Goal: Information Seeking & Learning: Learn about a topic

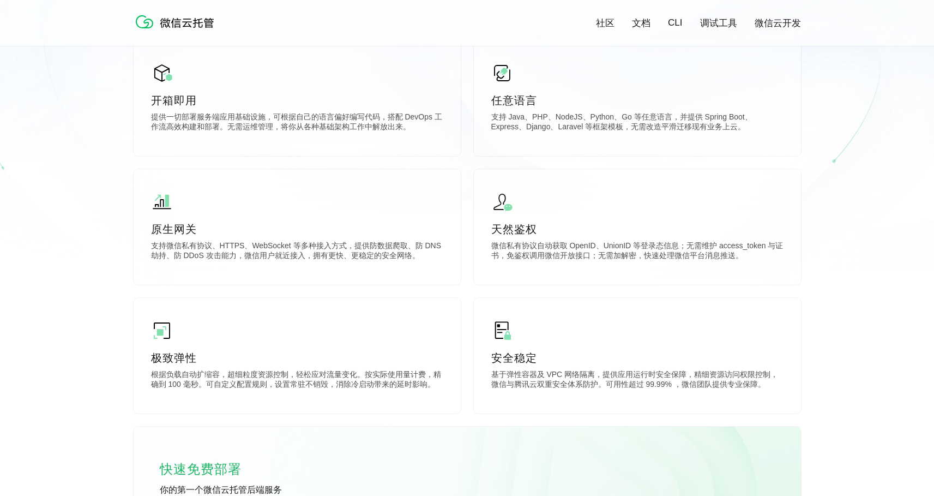
scroll to position [0, 1940]
drag, startPoint x: 495, startPoint y: 119, endPoint x: 655, endPoint y: 117, distance: 160.4
click at [648, 117] on p "支持 Java、PHP、NodeJS、Python、Go 等任意语言，并提供 Spring Boot、Express、Django、Laravel 等框架模板…" at bounding box center [637, 123] width 292 height 22
drag, startPoint x: 664, startPoint y: 117, endPoint x: 509, endPoint y: 118, distance: 154.9
click at [509, 118] on p "支持 Java、PHP、NodeJS、Python、Go 等任意语言，并提供 Spring Boot、Express、Django、Laravel 等框架模板…" at bounding box center [637, 123] width 292 height 22
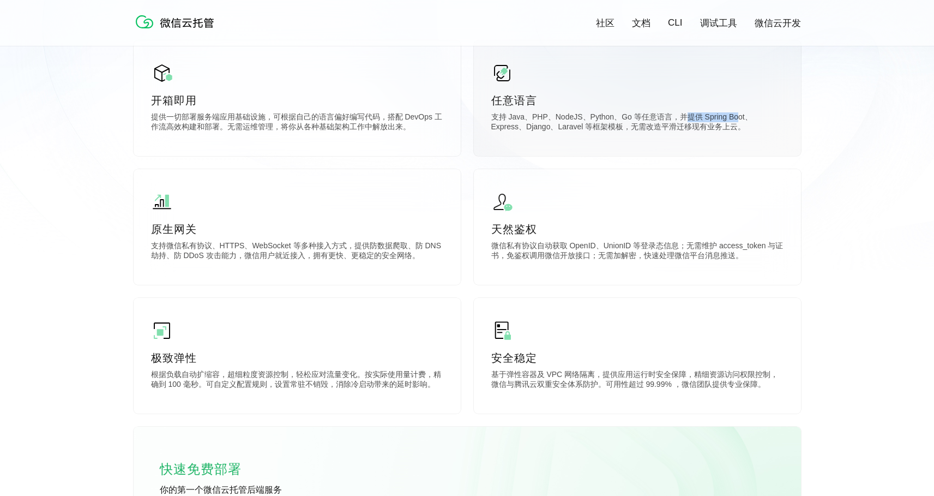
drag, startPoint x: 686, startPoint y: 115, endPoint x: 741, endPoint y: 116, distance: 55.1
click at [741, 116] on p "支持 Java、PHP、NodeJS、Python、Go 等任意语言，并提供 Spring Boot、Express、Django、Laravel 等框架模板…" at bounding box center [637, 123] width 292 height 22
drag, startPoint x: 504, startPoint y: 130, endPoint x: 682, endPoint y: 128, distance: 177.8
click at [676, 128] on p "支持 Java、PHP、NodeJS、Python、Go 等任意语言，并提供 Spring Boot、Express、Django、Laravel 等框架模板…" at bounding box center [637, 123] width 292 height 22
drag, startPoint x: 729, startPoint y: 127, endPoint x: 613, endPoint y: 123, distance: 116.3
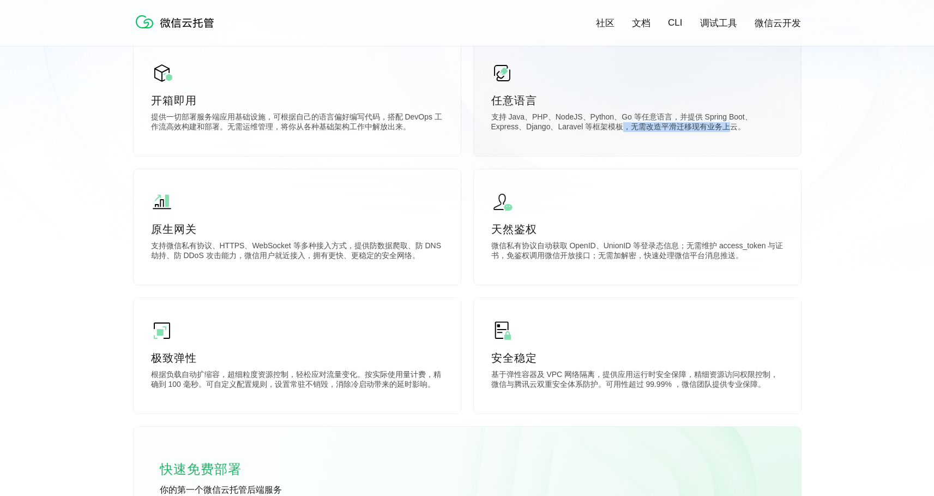
click at [619, 123] on p "支持 Java、PHP、NodeJS、Python、Go 等任意语言，并提供 Spring Boot、Express、Django、Laravel 等框架模板…" at bounding box center [637, 123] width 292 height 22
drag, startPoint x: 518, startPoint y: 124, endPoint x: 601, endPoint y: 129, distance: 82.5
click at [585, 129] on p "支持 Java、PHP、NodeJS、Python、Go 等任意语言，并提供 Spring Boot、Express、Django、Laravel 等框架模板…" at bounding box center [637, 123] width 292 height 22
click at [629, 129] on p "支持 Java、PHP、NodeJS、Python、Go 等任意语言，并提供 Spring Boot、Express、Django、Laravel 等框架模板…" at bounding box center [637, 123] width 292 height 22
click at [512, 97] on p "任意语言" at bounding box center [637, 100] width 292 height 15
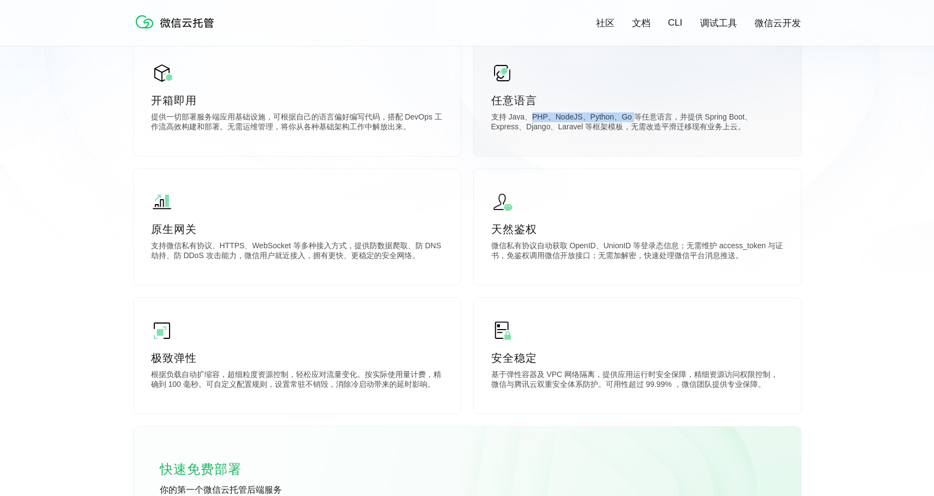
drag, startPoint x: 534, startPoint y: 117, endPoint x: 638, endPoint y: 119, distance: 103.7
click at [636, 119] on p "支持 Java、PHP、NodeJS、Python、Go 等任意语言，并提供 Spring Boot、Express、Django、Laravel 等框架模板…" at bounding box center [637, 123] width 292 height 22
click at [689, 120] on p "支持 Java、PHP、NodeJS、Python、Go 等任意语言，并提供 Spring Boot、Express、Django、Laravel 等框架模板…" at bounding box center [637, 123] width 292 height 22
click at [652, 128] on p "支持 Java、PHP、NodeJS、Python、Go 等任意语言，并提供 Spring Boot、Express、Django、Laravel 等框架模板…" at bounding box center [637, 123] width 292 height 22
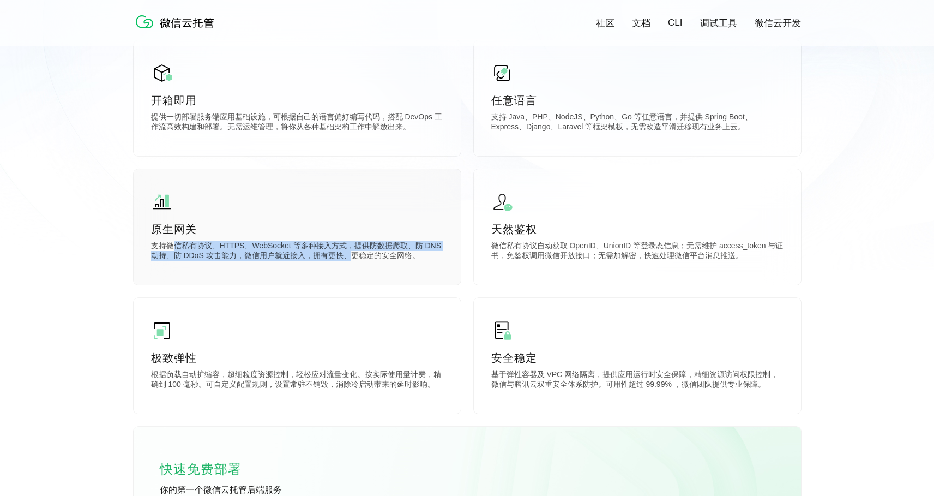
drag, startPoint x: 170, startPoint y: 247, endPoint x: 351, endPoint y: 255, distance: 181.3
click at [351, 255] on p "支持微信私有协议、HTTPS、WebSocket 等多种接入方式，提供防数据爬取、防 DNS 劫持、防 DDoS 攻击能力，微信用户就近接入，拥有更快、更稳定…" at bounding box center [297, 252] width 292 height 22
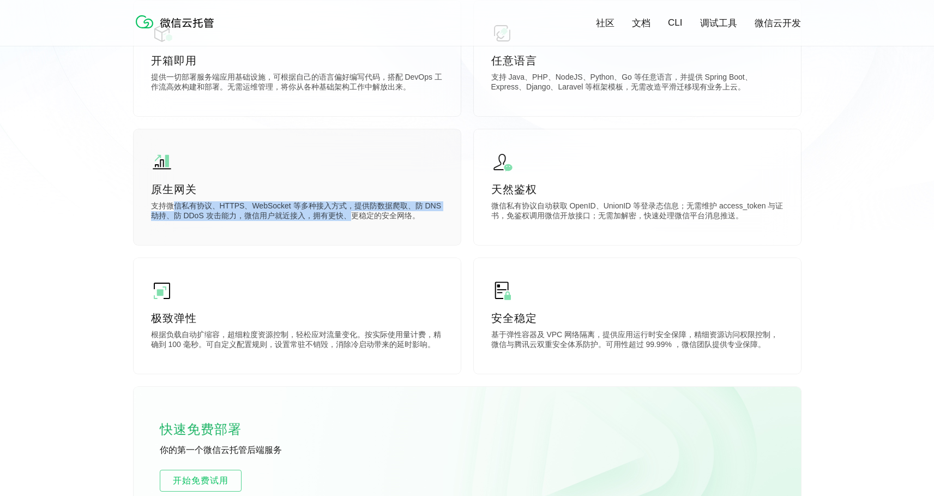
scroll to position [359, 0]
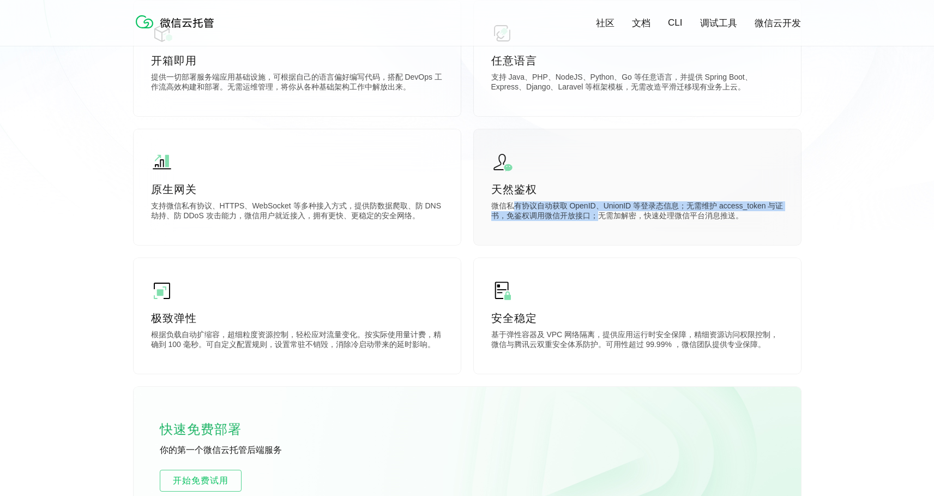
drag, startPoint x: 515, startPoint y: 208, endPoint x: 609, endPoint y: 219, distance: 94.5
click at [609, 215] on p "微信私有协议自动获取 OpenID、UnionID 等登录态信息；无需维护 access_token 与证书，免鉴权调用微信开放接口；无需加解密，快速处理微信…" at bounding box center [637, 212] width 292 height 22
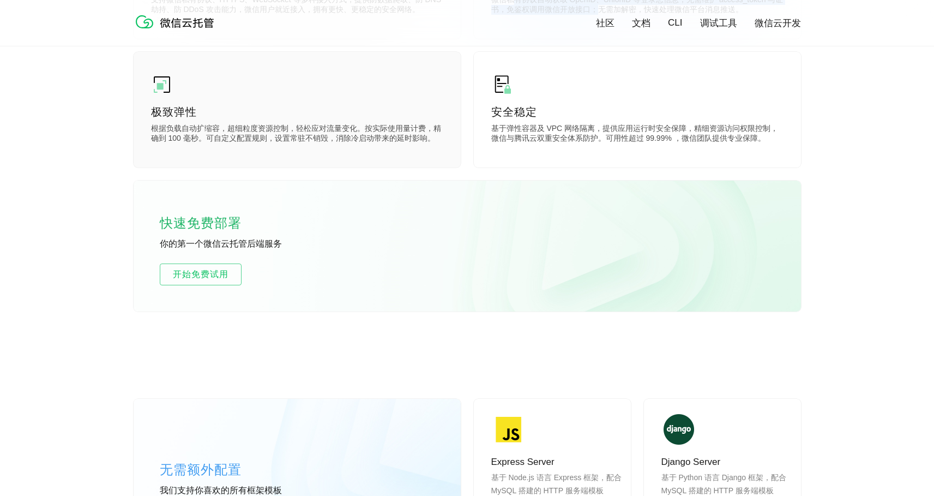
scroll to position [604, 0]
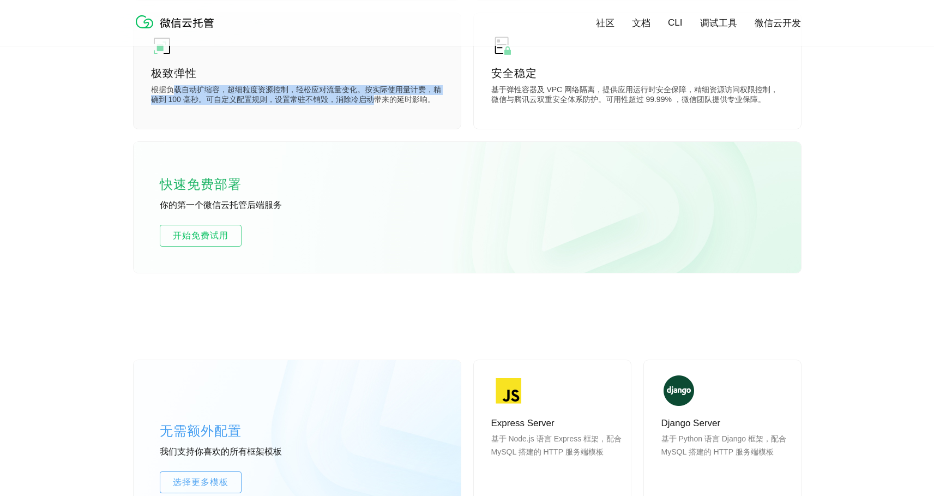
drag, startPoint x: 176, startPoint y: 89, endPoint x: 371, endPoint y: 101, distance: 195.6
click at [370, 100] on p "根据负载自动扩缩容，超细粒度资源控制，轻松应对流量变化。按实际使用量计费，精确到 100 毫秒。可自定义配置规则，设置常驻不销毁，消除冷启动带来的延时影响。" at bounding box center [297, 96] width 292 height 22
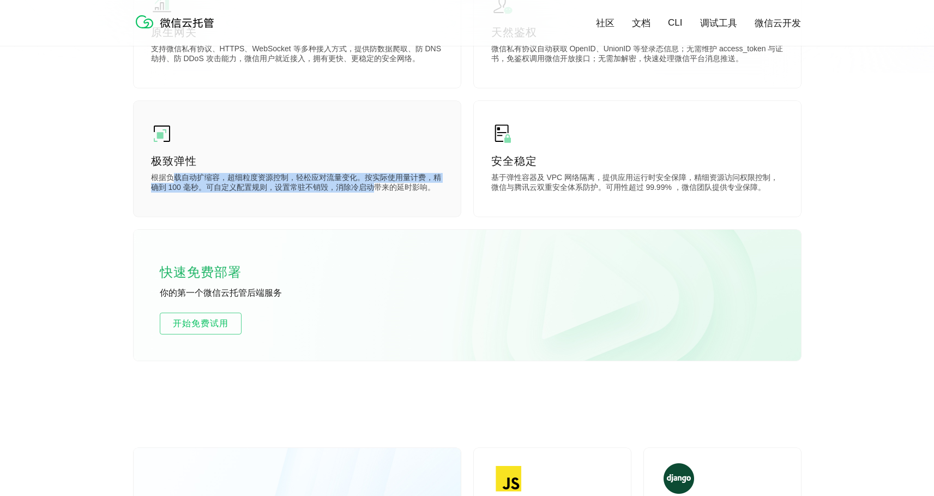
scroll to position [517, 0]
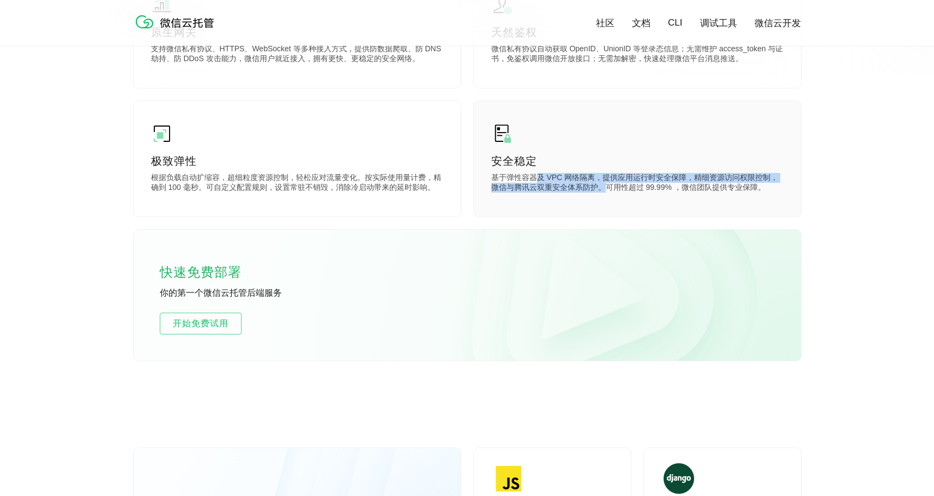
drag, startPoint x: 536, startPoint y: 176, endPoint x: 607, endPoint y: 184, distance: 72.0
click at [607, 184] on p "基于弹性容器及 VPC 网络隔离，提供应用运行时安全保障，精细资源访问权限控制，微信与腾讯云双重安全体系防护。可用性超过 99.99% ，微信团队提供专业保障。" at bounding box center [637, 184] width 292 height 22
click at [629, 185] on p "基于弹性容器及 VPC 网络隔离，提供应用运行时安全保障，精细资源访问权限控制，微信与腾讯云双重安全体系防护。可用性超过 99.99% ，微信团队提供专业保障。" at bounding box center [637, 184] width 292 height 22
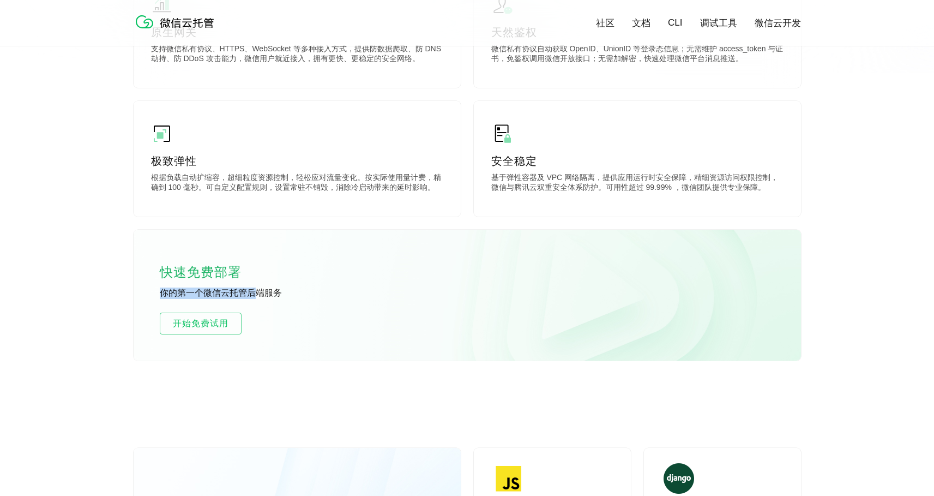
drag, startPoint x: 164, startPoint y: 295, endPoint x: 254, endPoint y: 292, distance: 90.6
click at [254, 292] on p "你的第一个微信云托管后端服务" at bounding box center [242, 293] width 164 height 12
click at [266, 291] on p "你的第一个微信云托管后端服务" at bounding box center [242, 293] width 164 height 12
drag, startPoint x: 187, startPoint y: 296, endPoint x: 299, endPoint y: 292, distance: 111.9
click at [284, 294] on p "你的第一个微信云托管后端服务" at bounding box center [242, 293] width 164 height 12
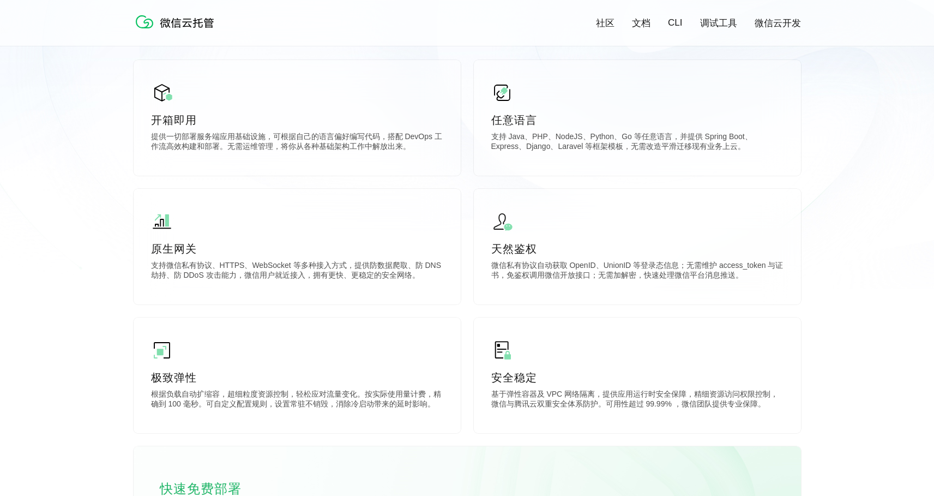
scroll to position [55, 0]
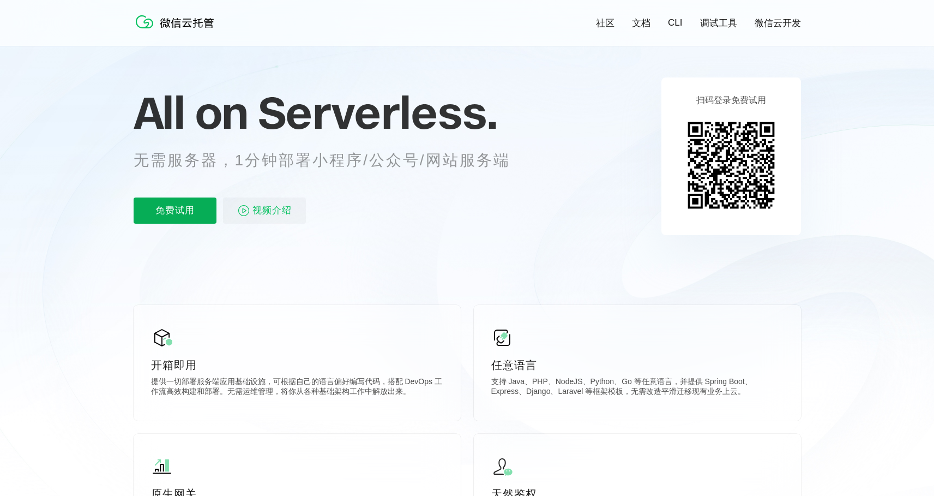
click at [150, 213] on p "免费试用" at bounding box center [175, 210] width 83 height 26
click at [644, 22] on link "文档" at bounding box center [641, 23] width 19 height 13
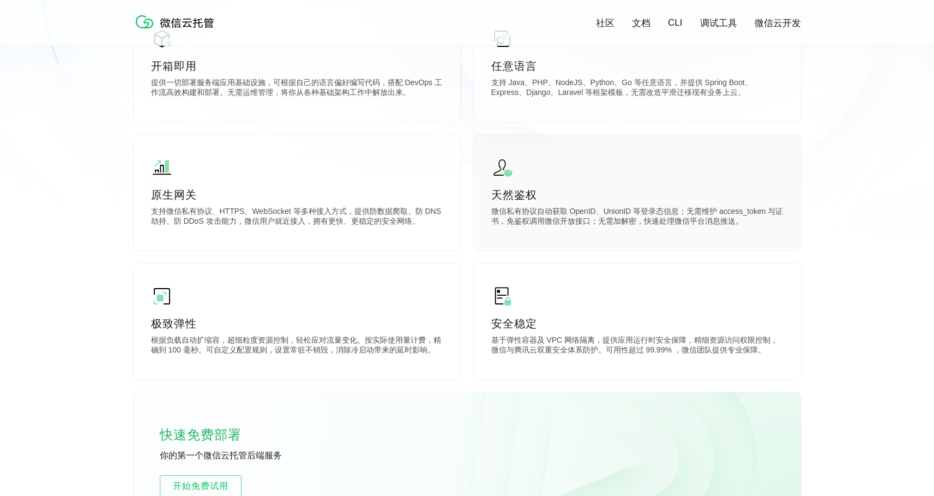
scroll to position [0, 1940]
click at [520, 196] on p "天然鉴权" at bounding box center [637, 194] width 292 height 15
click at [518, 76] on div "任意语言 支持 Java、PHP、NodeJS、Python、Go 等任意语言，并提供 Spring Boot、Express、Django、Laravel …" at bounding box center [637, 64] width 327 height 116
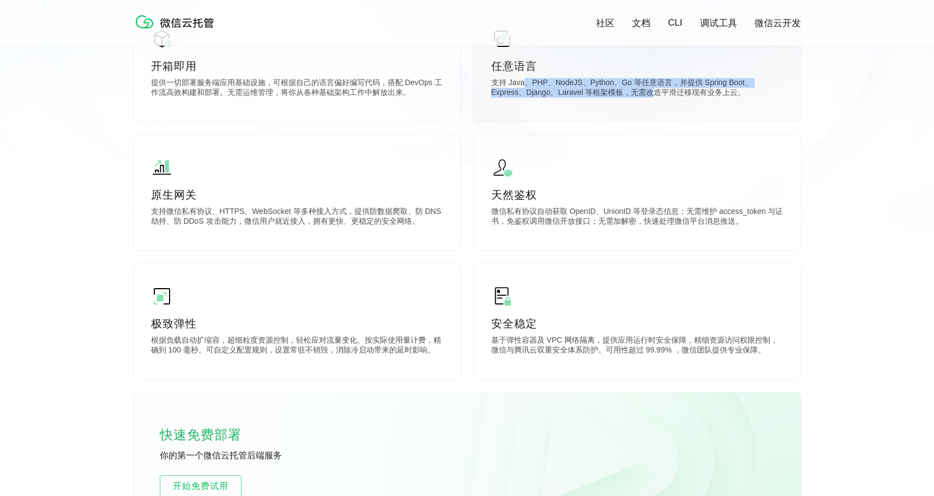
drag, startPoint x: 533, startPoint y: 86, endPoint x: 697, endPoint y: 91, distance: 163.7
click at [664, 94] on p "支持 Java、PHP、NodeJS、Python、Go 等任意语言，并提供 Spring Boot、Express、Django、Laravel 等框架模板…" at bounding box center [637, 89] width 292 height 22
click at [697, 91] on p "支持 Java、PHP、NodeJS、Python、Go 等任意语言，并提供 Spring Boot、Express、Django、Laravel 等框架模板…" at bounding box center [637, 89] width 292 height 22
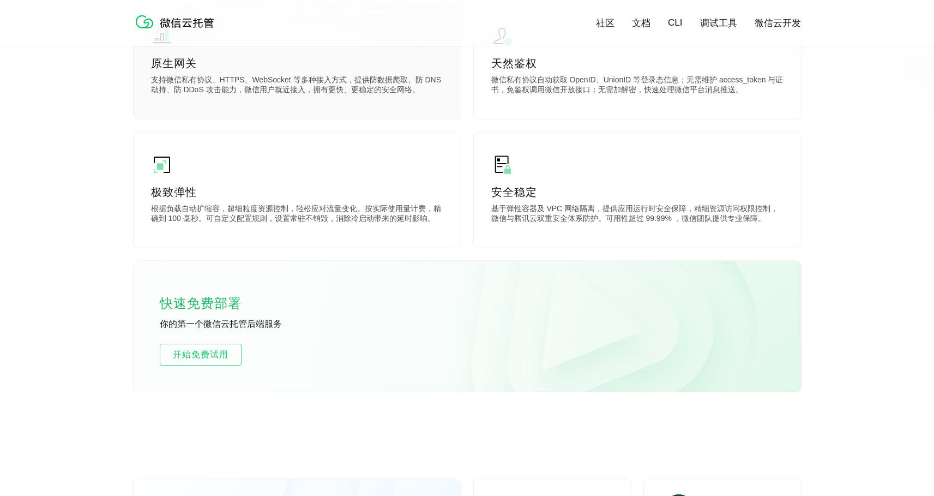
scroll to position [495, 0]
